Goal: Task Accomplishment & Management: Use online tool/utility

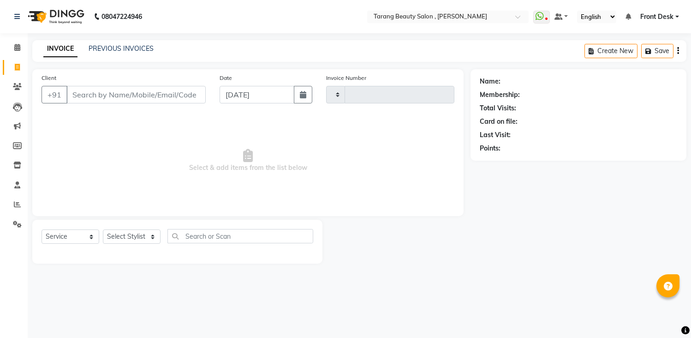
select select "service"
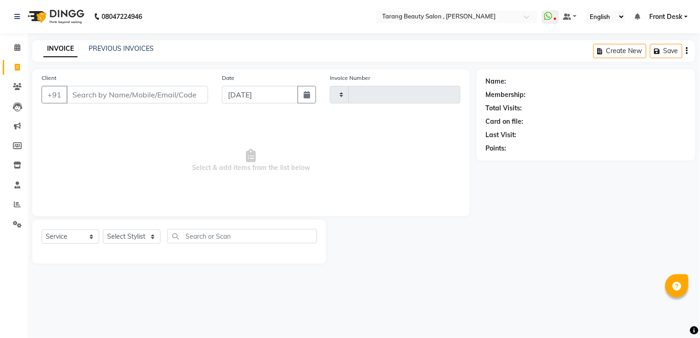
type input "3064"
select select "5133"
click at [155, 88] on input "Client" at bounding box center [137, 95] width 142 height 18
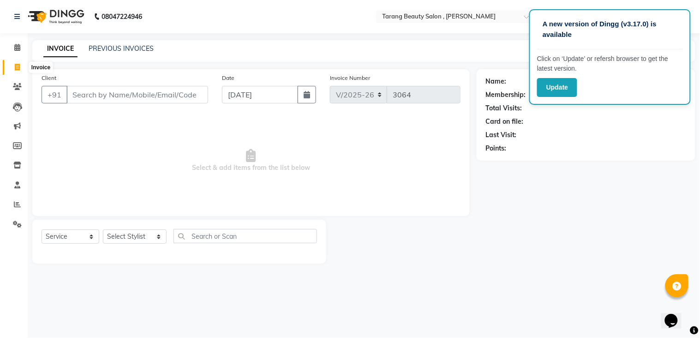
click at [19, 69] on icon at bounding box center [17, 67] width 5 height 7
select select "service"
select select "5133"
type input "3064"
click at [51, 236] on select "Select Service Product Membership Package Voucher Prepaid Gift Card" at bounding box center [71, 236] width 58 height 14
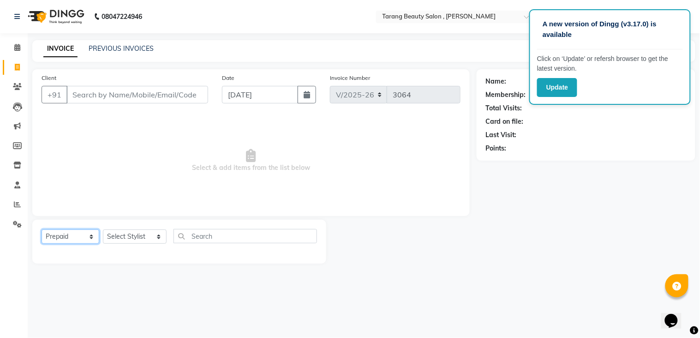
select select "G"
